Goal: Check status: Check status

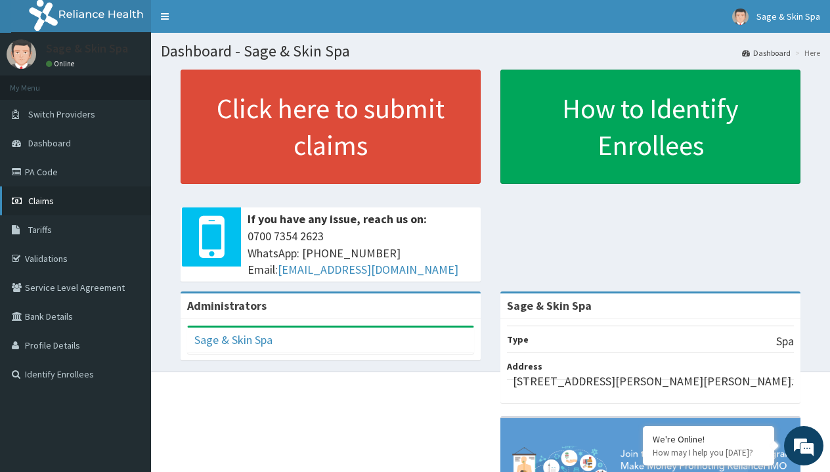
click at [44, 205] on span "Claims" at bounding box center [41, 201] width 26 height 12
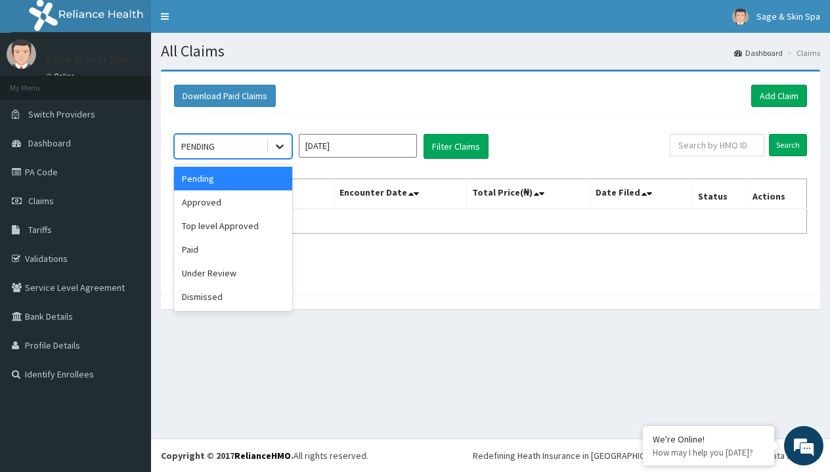
click at [273, 147] on icon at bounding box center [279, 146] width 13 height 13
click at [208, 274] on div "Under Review" at bounding box center [233, 273] width 118 height 24
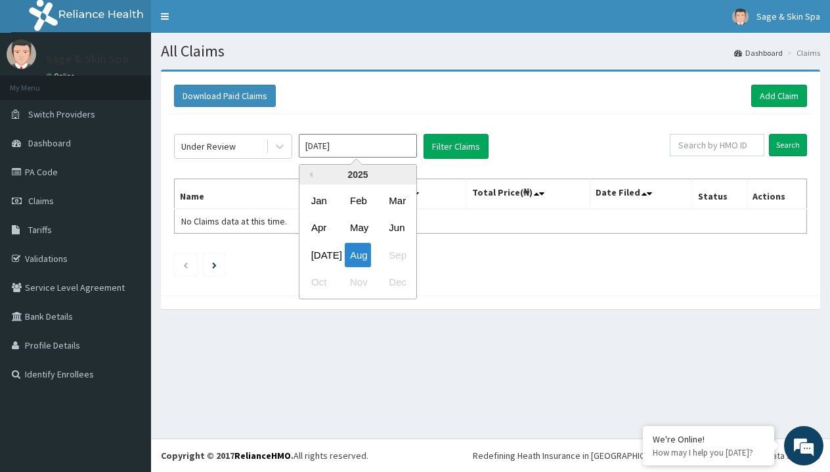
click at [386, 150] on input "[DATE]" at bounding box center [358, 146] width 118 height 24
click at [316, 258] on div "[DATE]" at bounding box center [319, 255] width 26 height 24
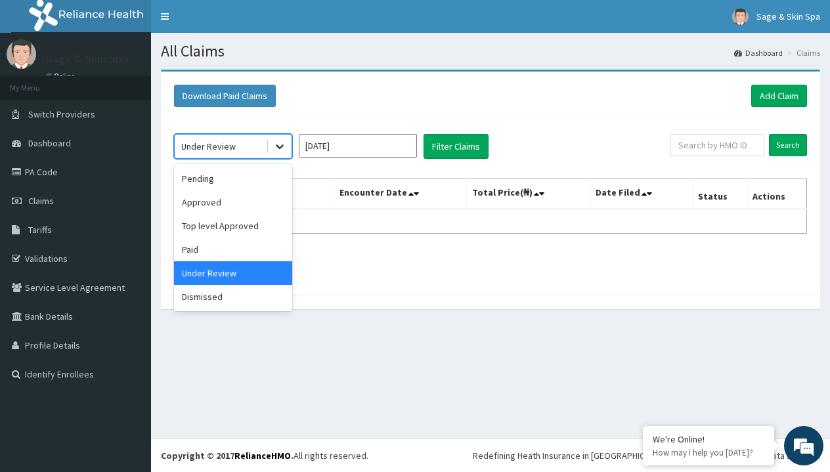
click at [290, 146] on div at bounding box center [280, 147] width 24 height 24
click at [210, 183] on div "Pending" at bounding box center [233, 179] width 118 height 24
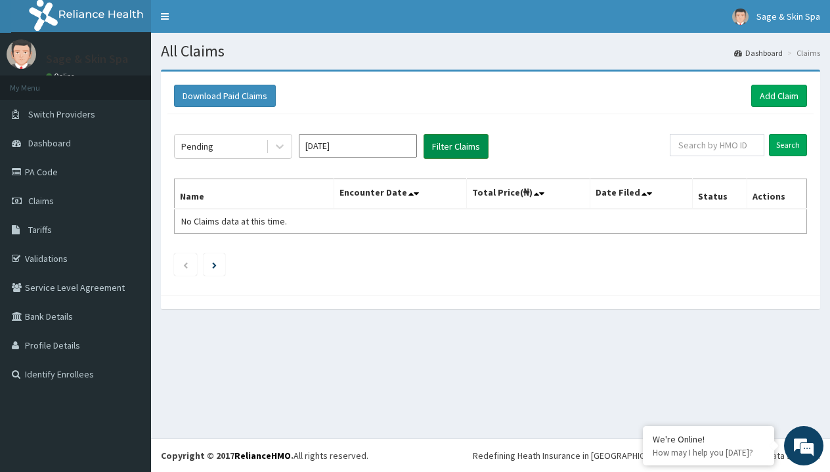
click at [452, 156] on button "Filter Claims" at bounding box center [456, 146] width 65 height 25
click at [217, 267] on icon "Next page" at bounding box center [214, 265] width 5 height 7
click at [447, 146] on button "Filter Claims" at bounding box center [456, 146] width 65 height 25
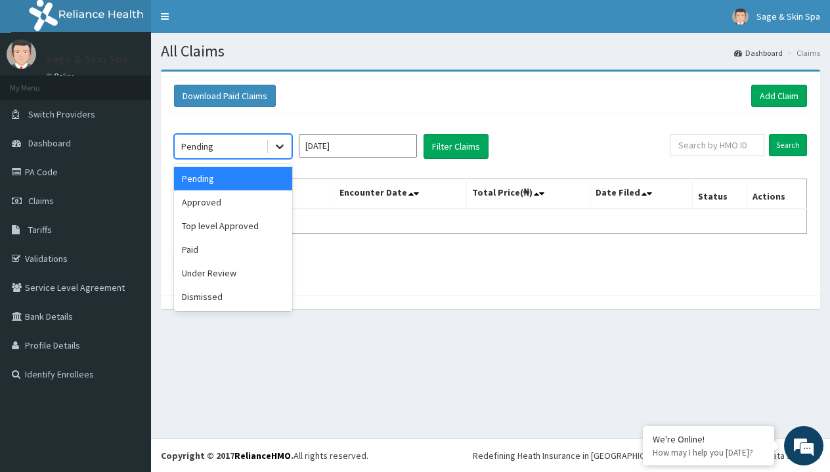
click at [285, 146] on icon at bounding box center [279, 146] width 13 height 13
click at [395, 141] on input "[DATE]" at bounding box center [358, 146] width 118 height 24
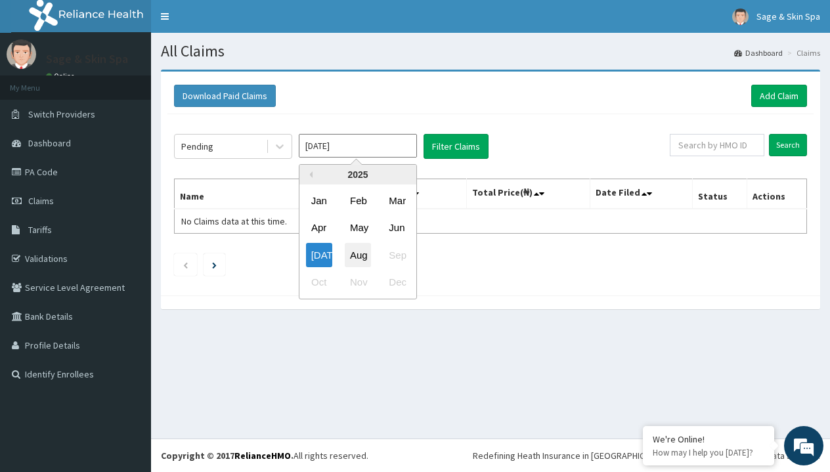
click at [359, 258] on div "Aug" at bounding box center [358, 255] width 26 height 24
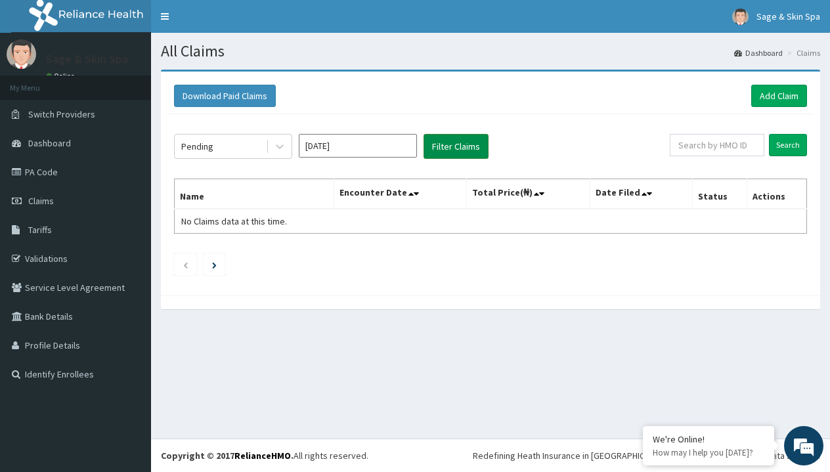
click at [464, 150] on button "Filter Claims" at bounding box center [456, 146] width 65 height 25
click at [280, 150] on icon at bounding box center [279, 146] width 13 height 13
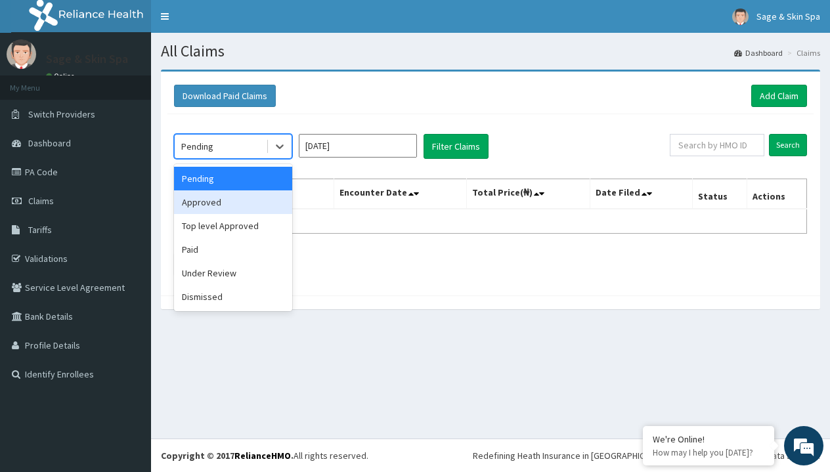
click at [219, 204] on div "Approved" at bounding box center [233, 202] width 118 height 24
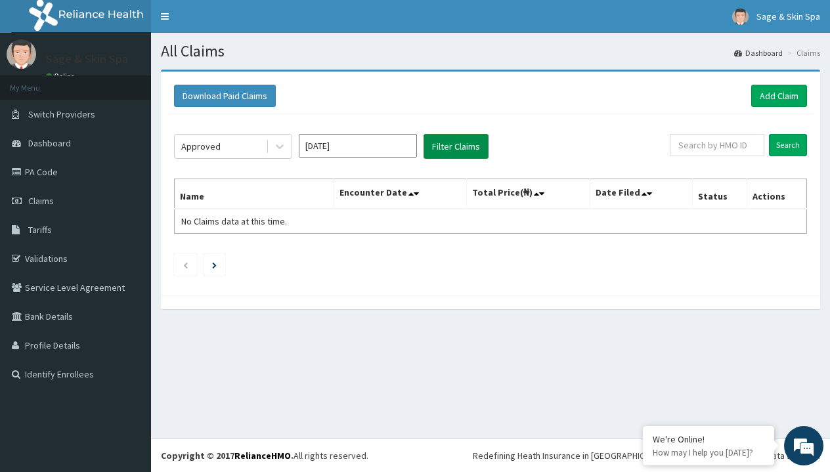
click at [441, 153] on button "Filter Claims" at bounding box center [456, 146] width 65 height 25
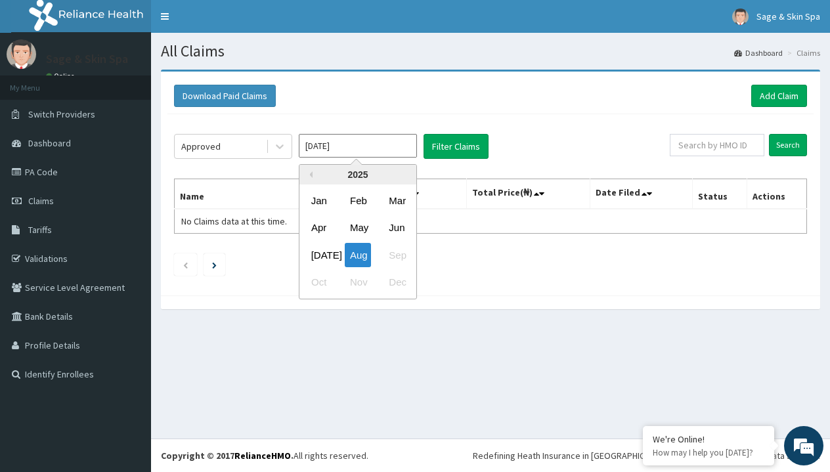
click at [353, 151] on input "[DATE]" at bounding box center [358, 146] width 118 height 24
click at [319, 252] on div "[DATE]" at bounding box center [319, 255] width 26 height 24
type input "[DATE]"
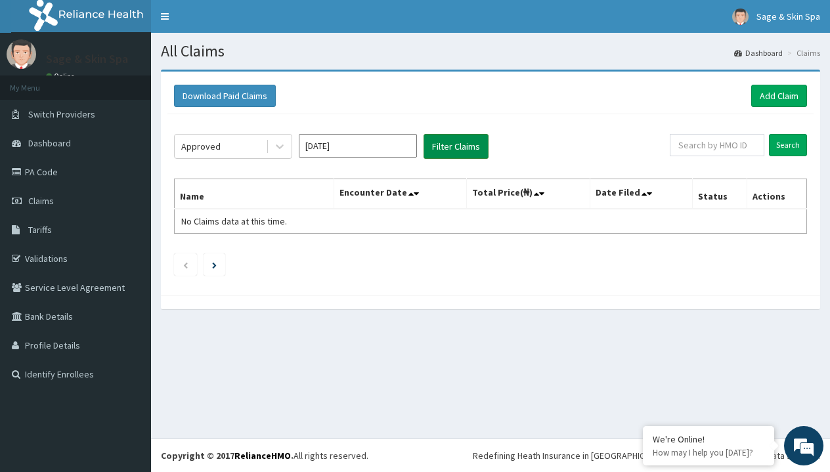
click at [455, 146] on button "Filter Claims" at bounding box center [456, 146] width 65 height 25
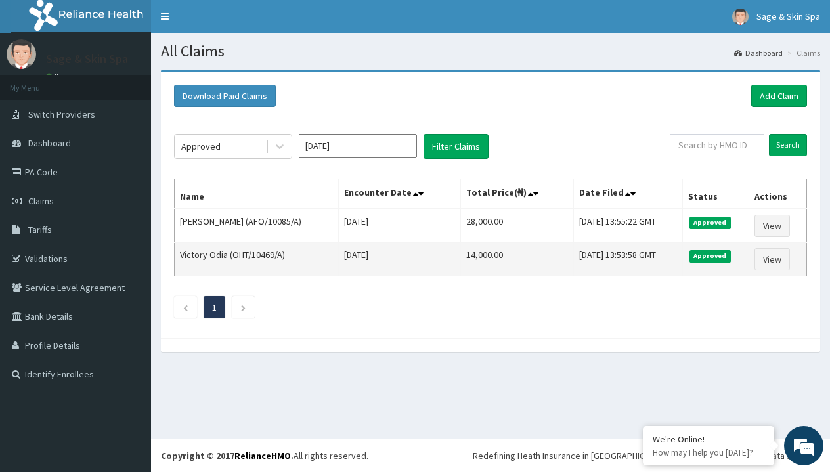
click at [760, 244] on td "View" at bounding box center [778, 259] width 58 height 33
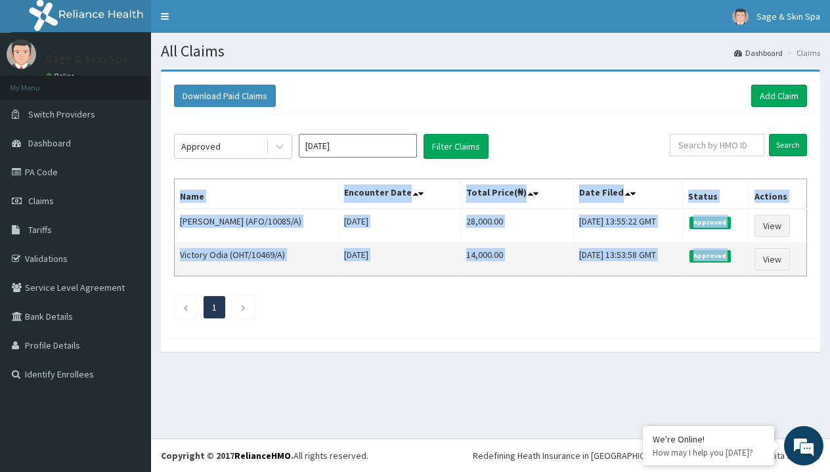
click at [760, 244] on td "View" at bounding box center [778, 259] width 58 height 33
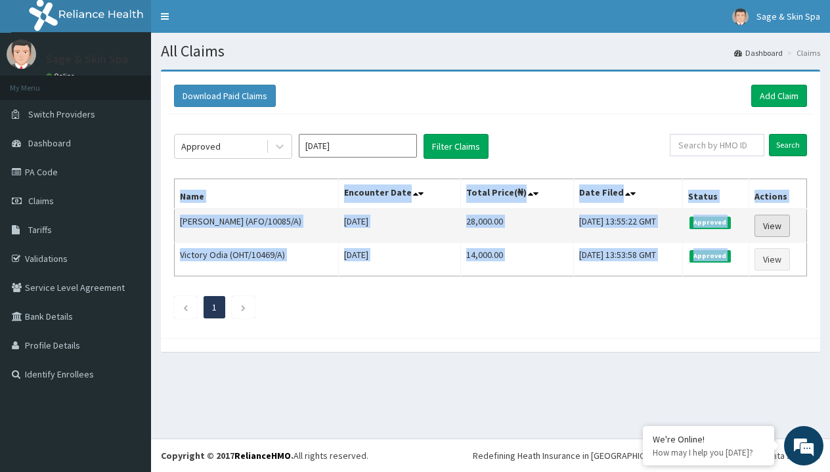
click at [775, 225] on link "View" at bounding box center [772, 226] width 35 height 22
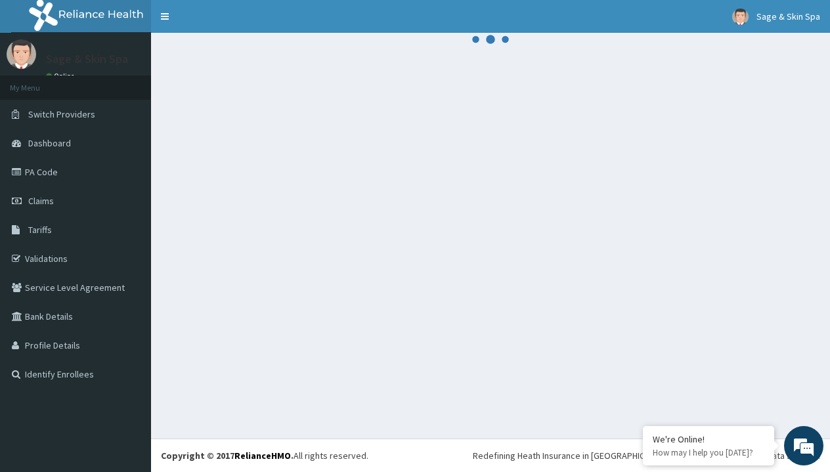
drag, startPoint x: 0, startPoint y: 0, endPoint x: 756, endPoint y: 223, distance: 788.1
click at [756, 223] on div at bounding box center [490, 236] width 679 height 406
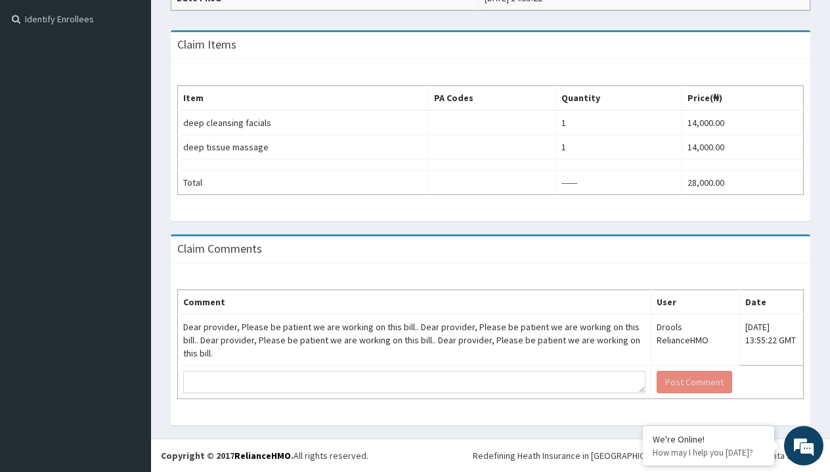
scroll to position [381, 0]
